Goal: Information Seeking & Learning: Learn about a topic

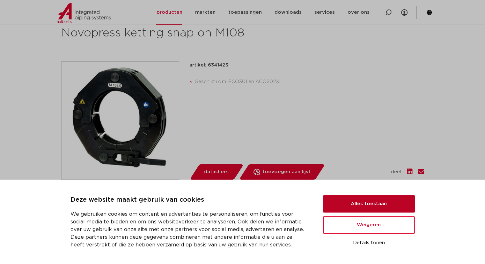
click at [368, 205] on button "Alles toestaan" at bounding box center [369, 203] width 92 height 17
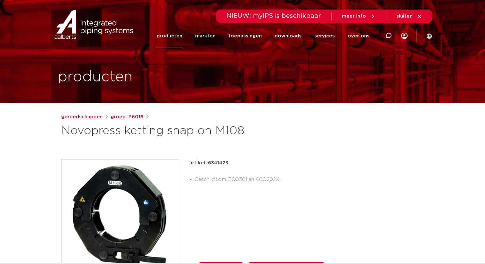
click at [179, 32] on link "producten" at bounding box center [169, 36] width 26 height 25
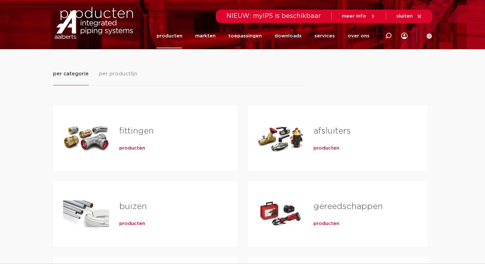
scroll to position [128, 0]
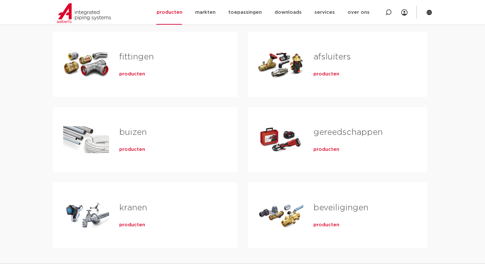
click at [332, 133] on link "gereedschappen" at bounding box center [348, 132] width 69 height 8
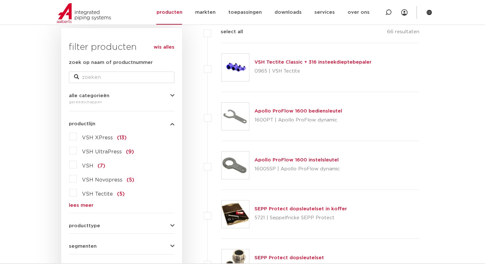
scroll to position [96, 0]
click at [77, 178] on label "VSH Novopress (5)" at bounding box center [105, 178] width 57 height 10
click at [0, 0] on input "VSH Novopress (5)" at bounding box center [0, 0] width 0 height 0
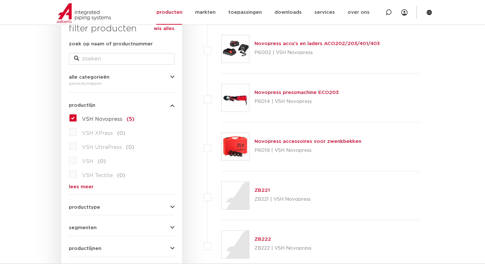
scroll to position [96, 0]
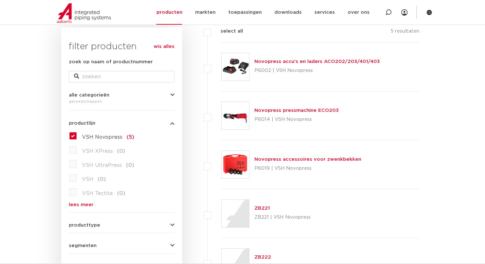
click at [77, 134] on label "VSH Novopress (5)" at bounding box center [105, 136] width 57 height 10
click at [0, 0] on input "VSH Novopress (5)" at bounding box center [0, 0] width 0 height 0
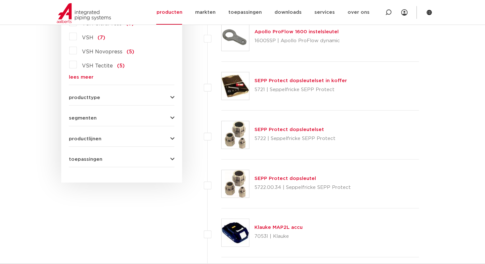
scroll to position [223, 0]
click at [88, 95] on span "producttype" at bounding box center [84, 97] width 31 height 5
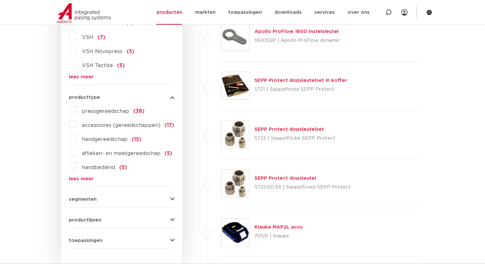
scroll to position [255, 0]
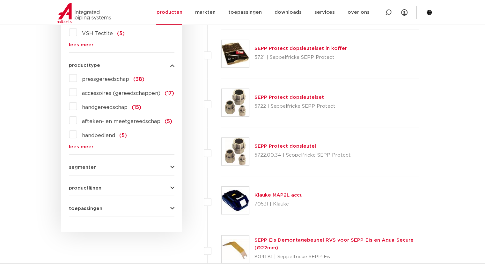
click at [74, 149] on link "lees meer" at bounding box center [122, 146] width 106 height 5
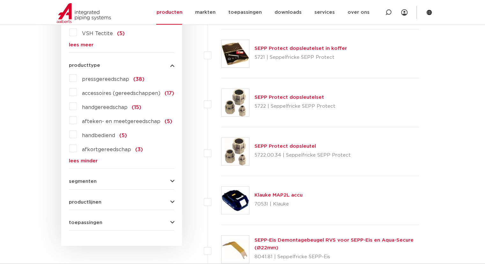
click at [77, 78] on label "pressgereedschap (38)" at bounding box center [111, 78] width 68 height 10
click at [0, 0] on input "pressgereedschap (38)" at bounding box center [0, 0] width 0 height 0
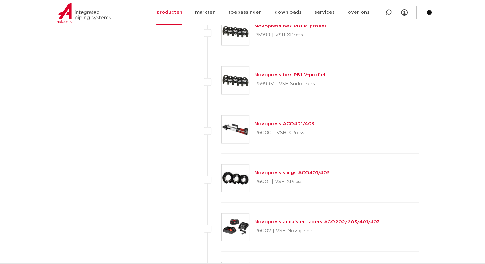
scroll to position [1021, 0]
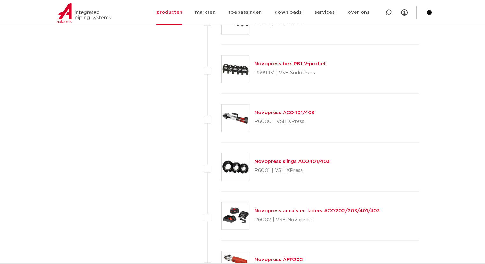
click at [274, 162] on link "Novopress slings ACO401/403" at bounding box center [292, 161] width 75 height 5
